Goal: Information Seeking & Learning: Learn about a topic

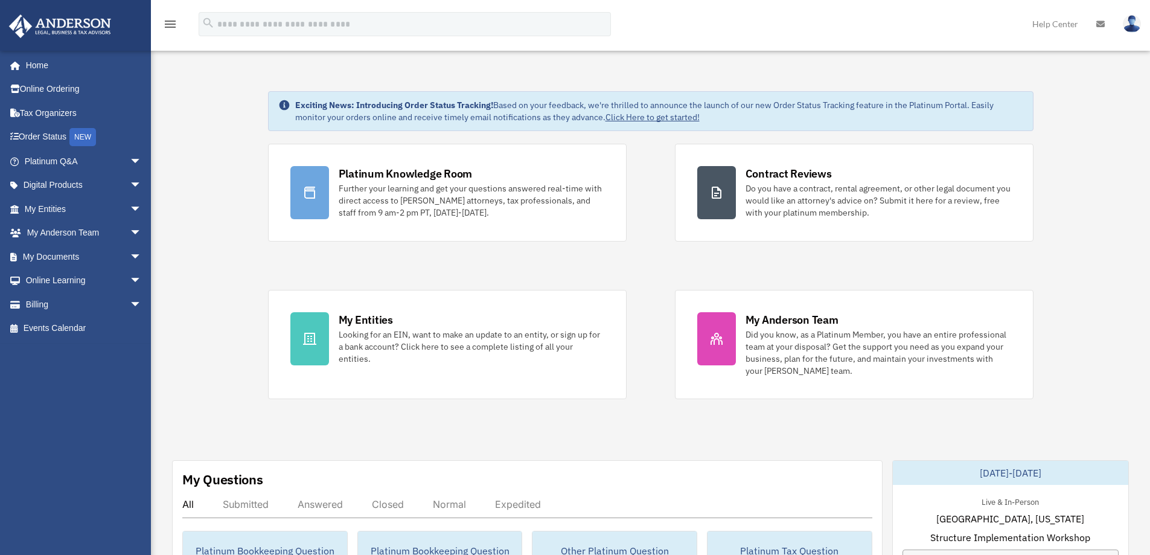
click at [40, 71] on link "Home" at bounding box center [80, 65] width 145 height 24
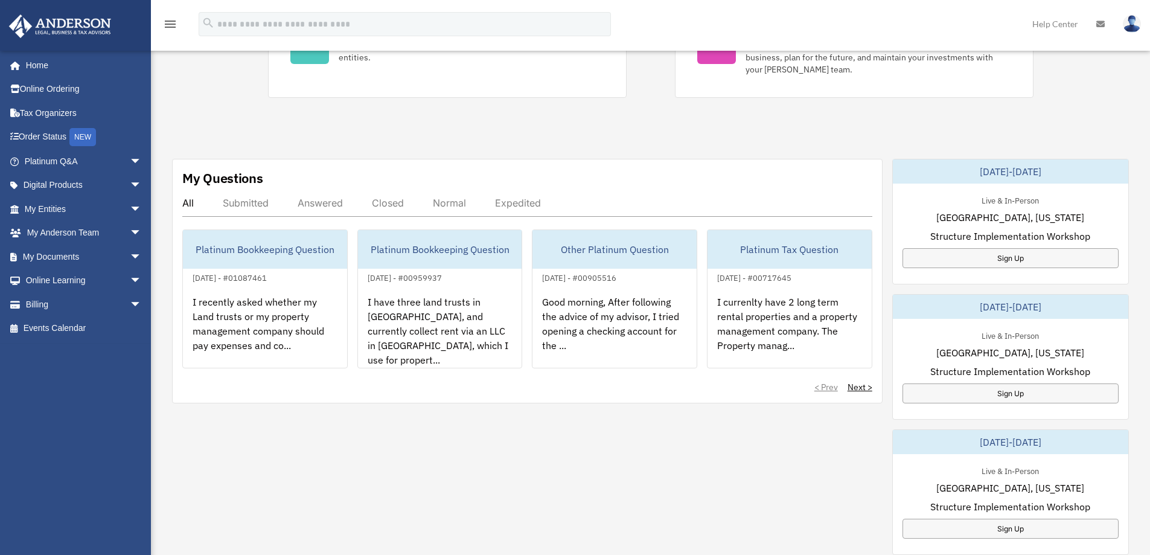
scroll to position [302, 0]
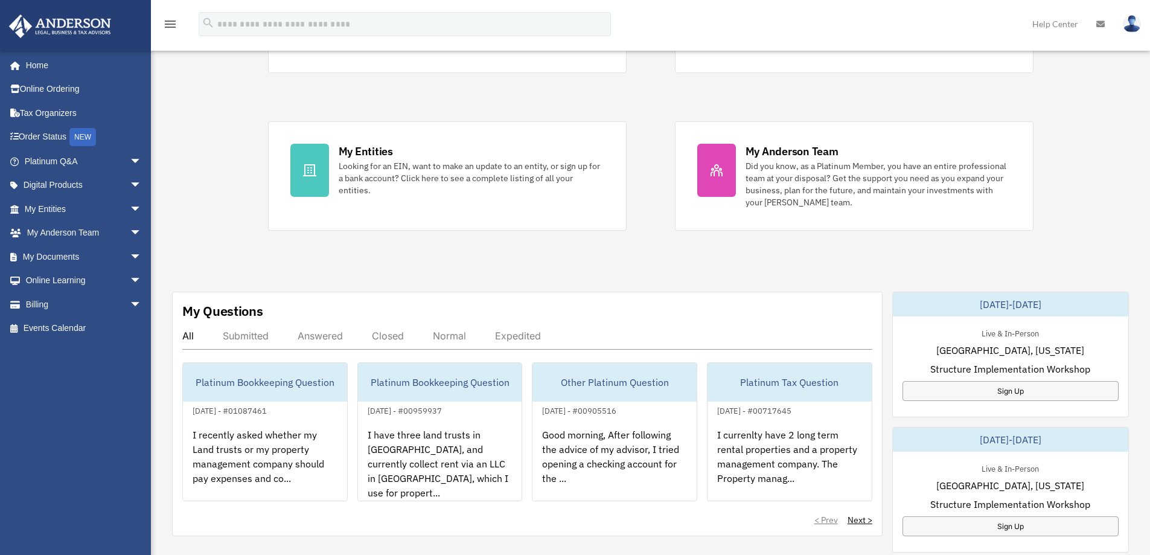
scroll to position [241, 0]
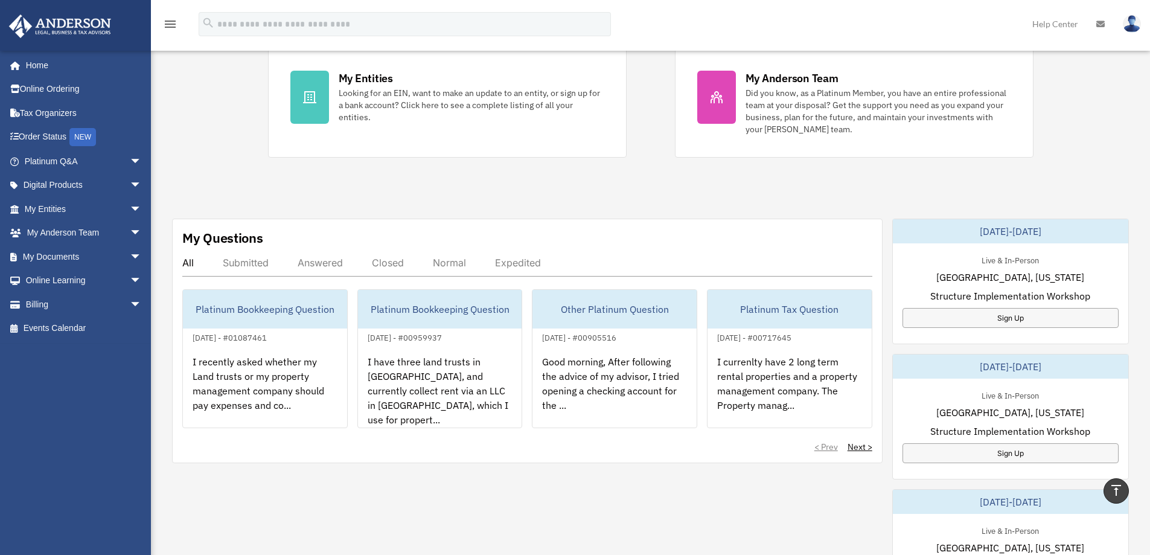
click at [228, 363] on div "I recently asked whether my Land trusts or my property management company shoul…" at bounding box center [265, 392] width 164 height 94
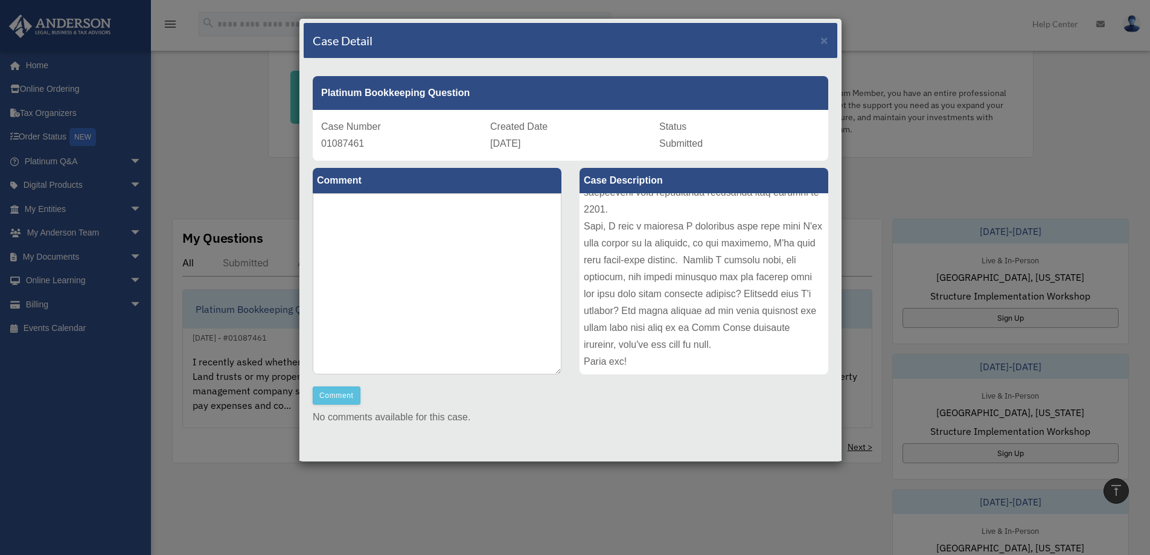
scroll to position [216, 0]
click at [820, 42] on span "×" at bounding box center [824, 40] width 8 height 14
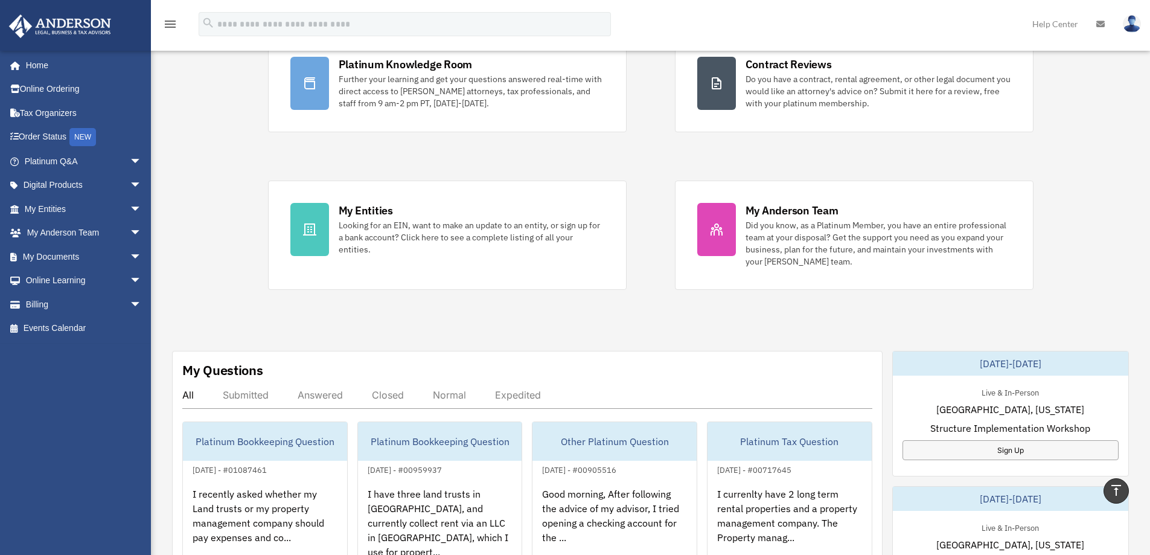
scroll to position [0, 0]
